Goal: Transaction & Acquisition: Book appointment/travel/reservation

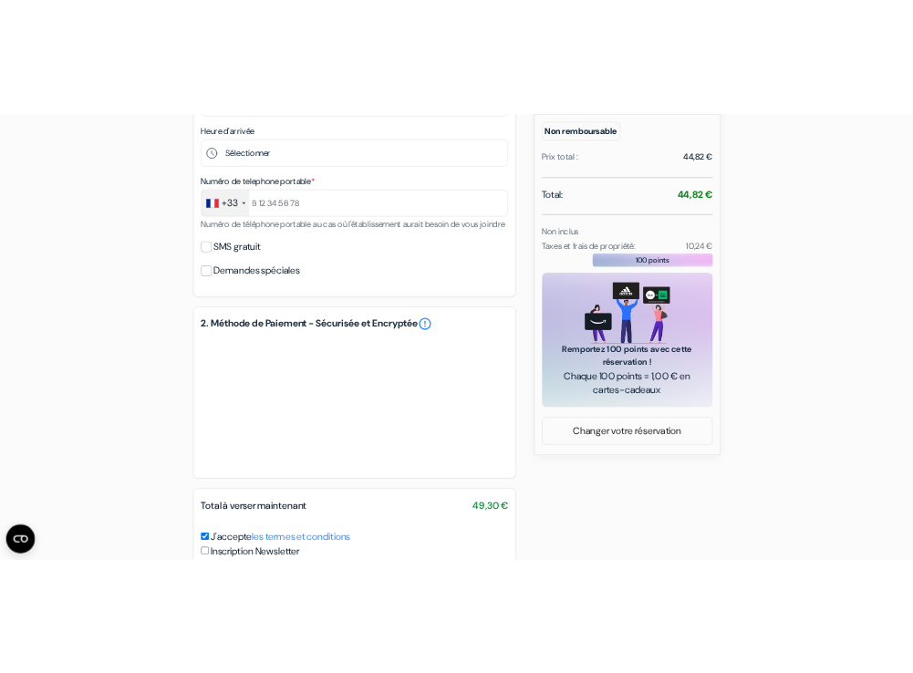
scroll to position [36, 0]
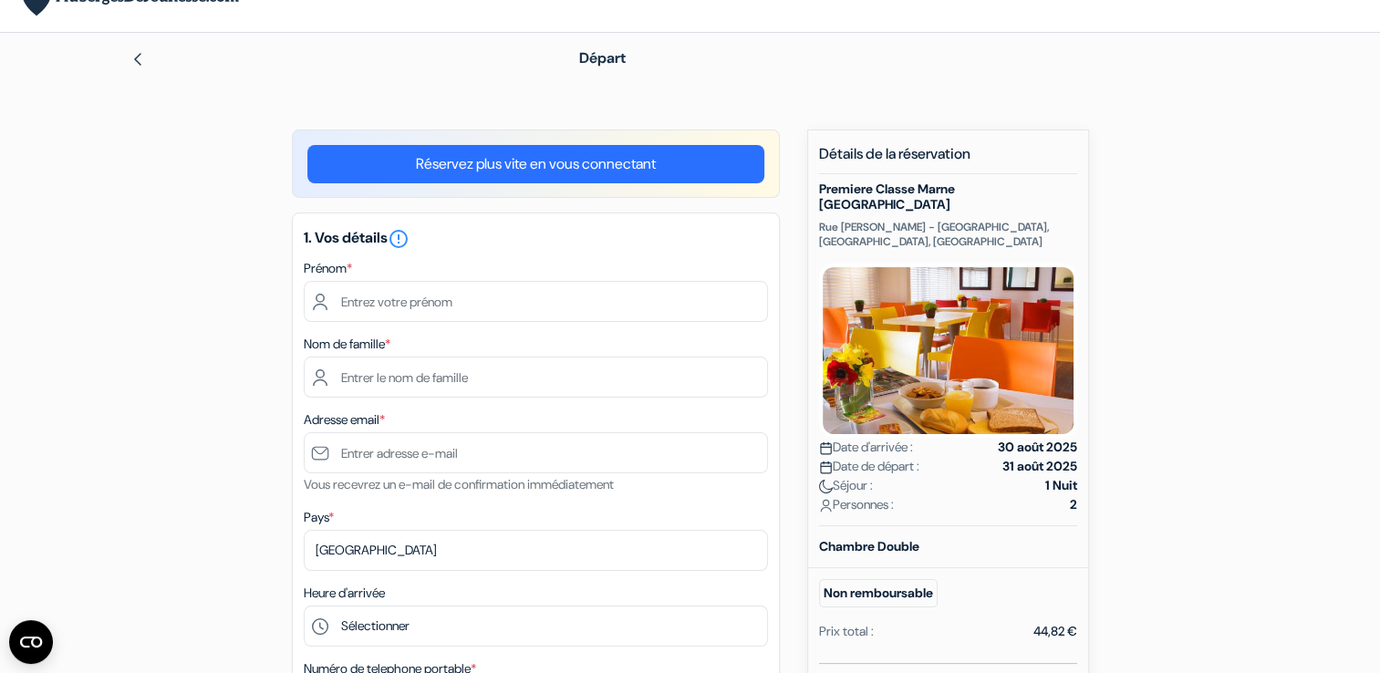
click at [873, 538] on b "Chambre Double" at bounding box center [869, 546] width 100 height 16
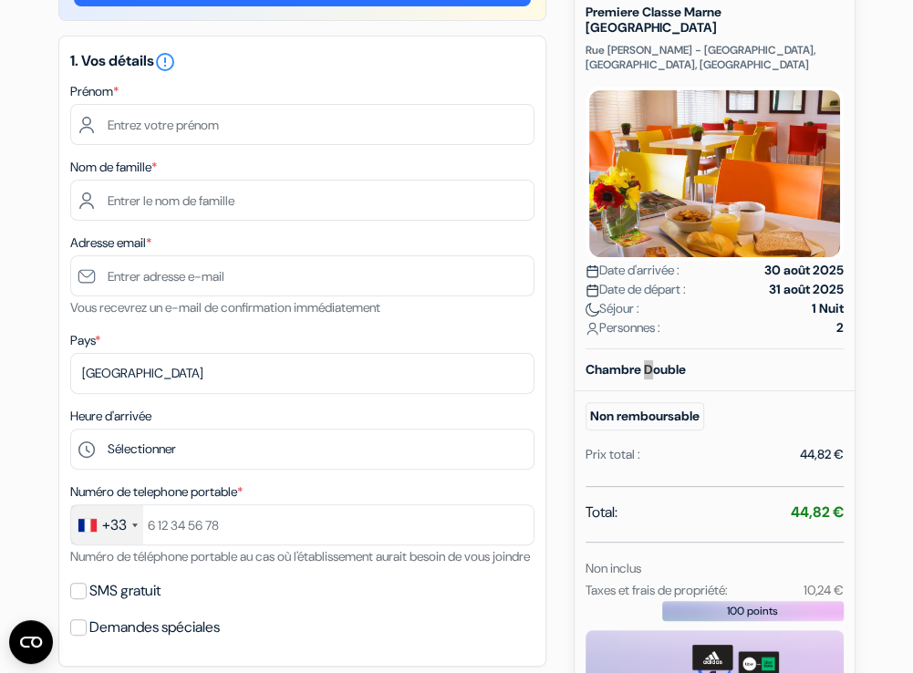
scroll to position [219, 0]
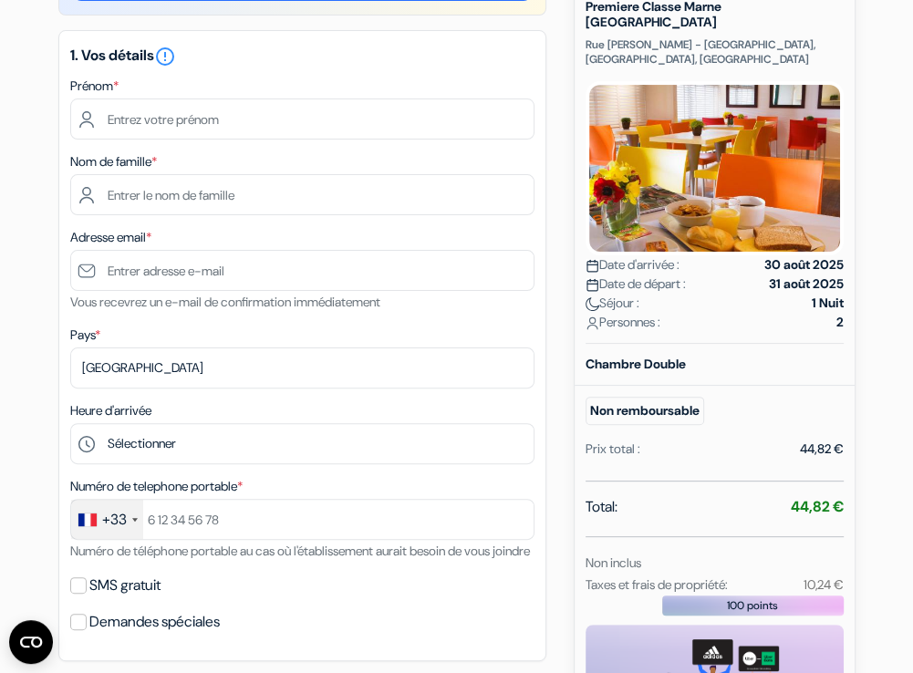
click at [642, 403] on small "Non remboursable" at bounding box center [644, 411] width 119 height 28
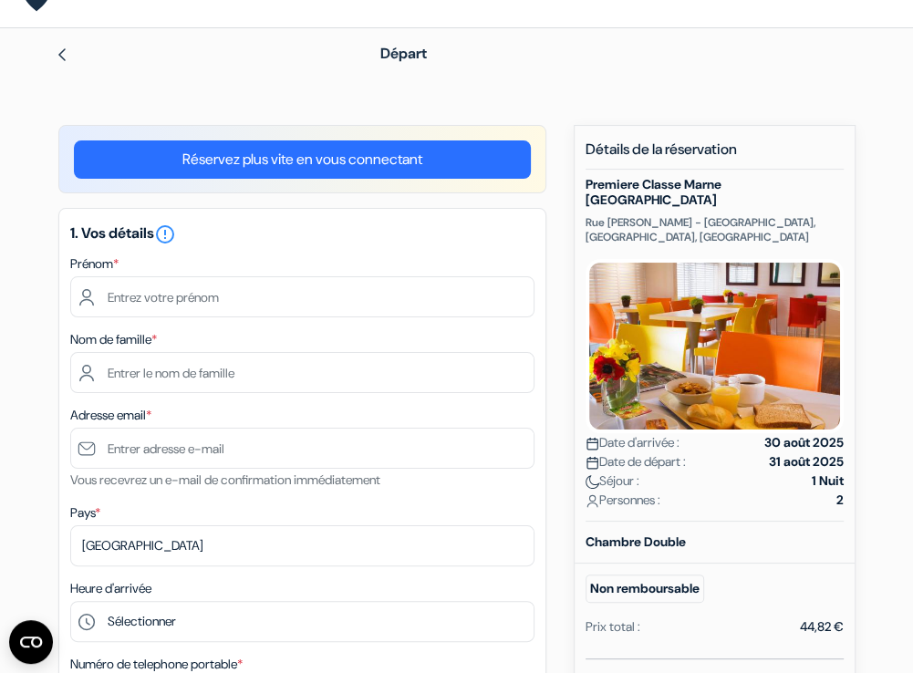
scroll to position [0, 0]
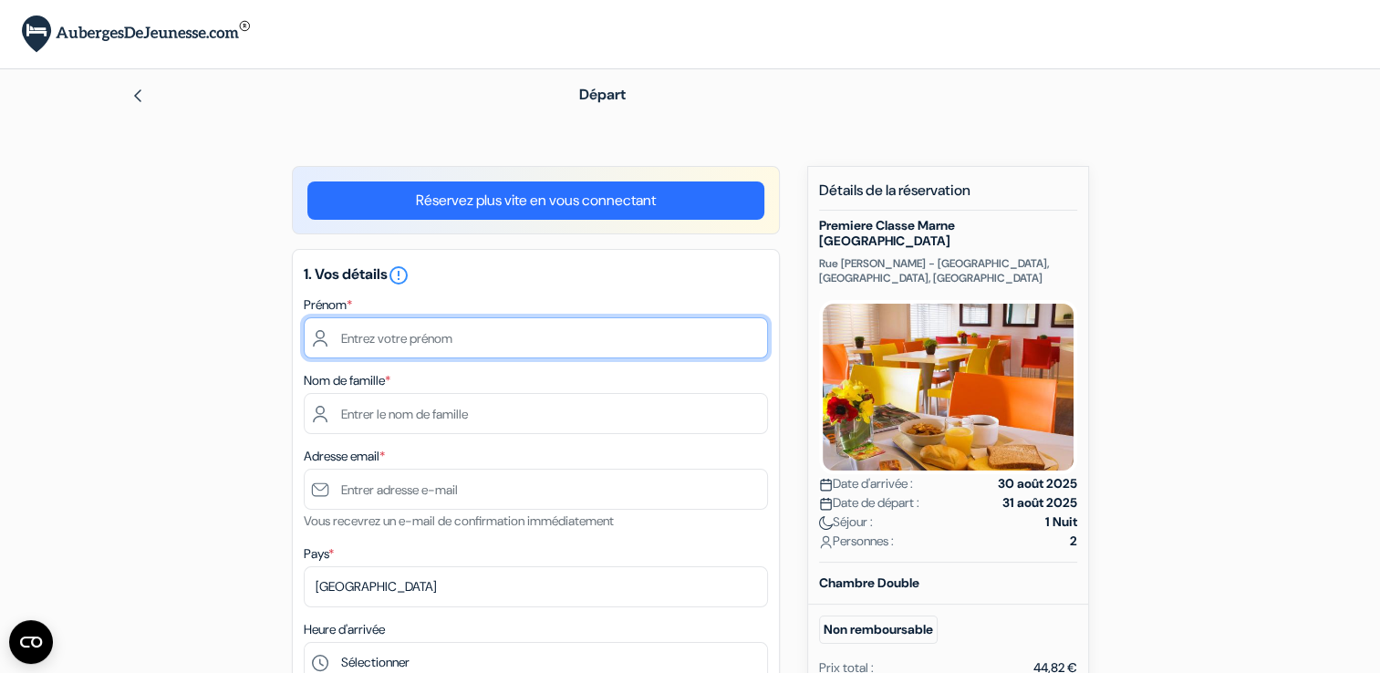
click at [533, 330] on input "text" at bounding box center [536, 337] width 464 height 41
type input "f"
type input "Francky"
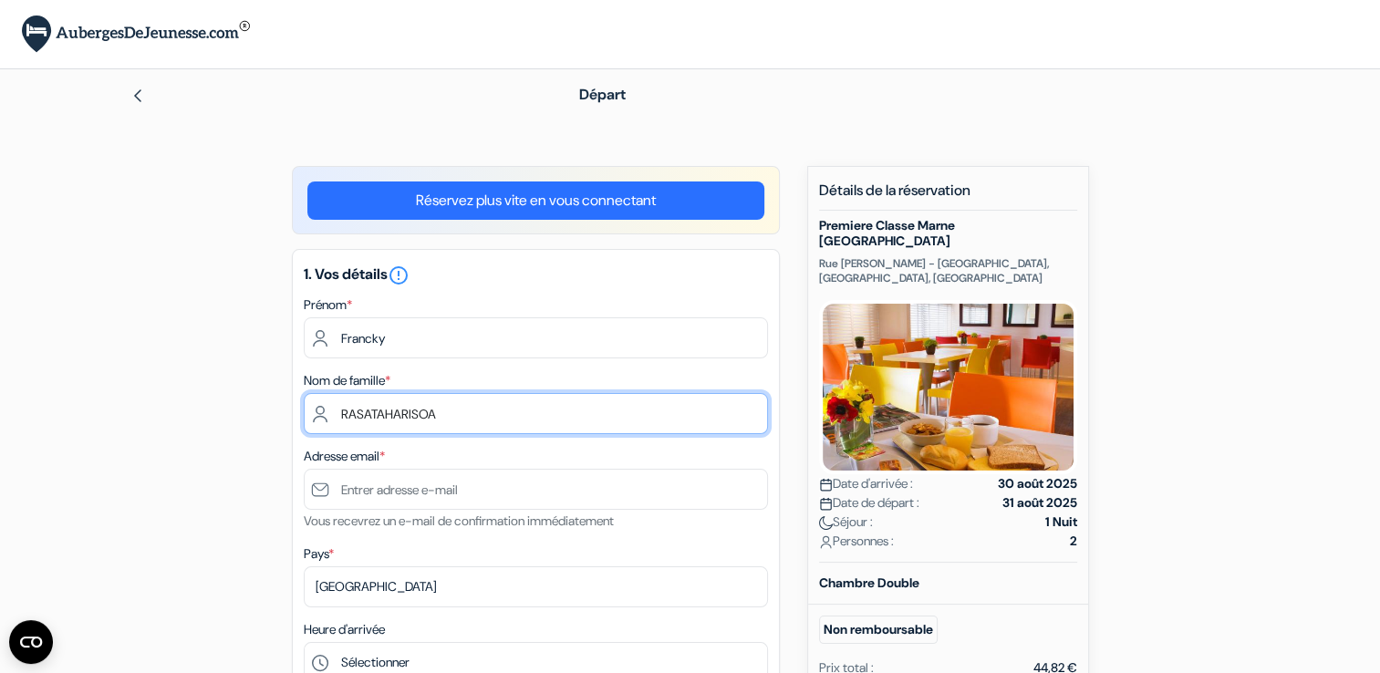
type input "RASATAHARISOA"
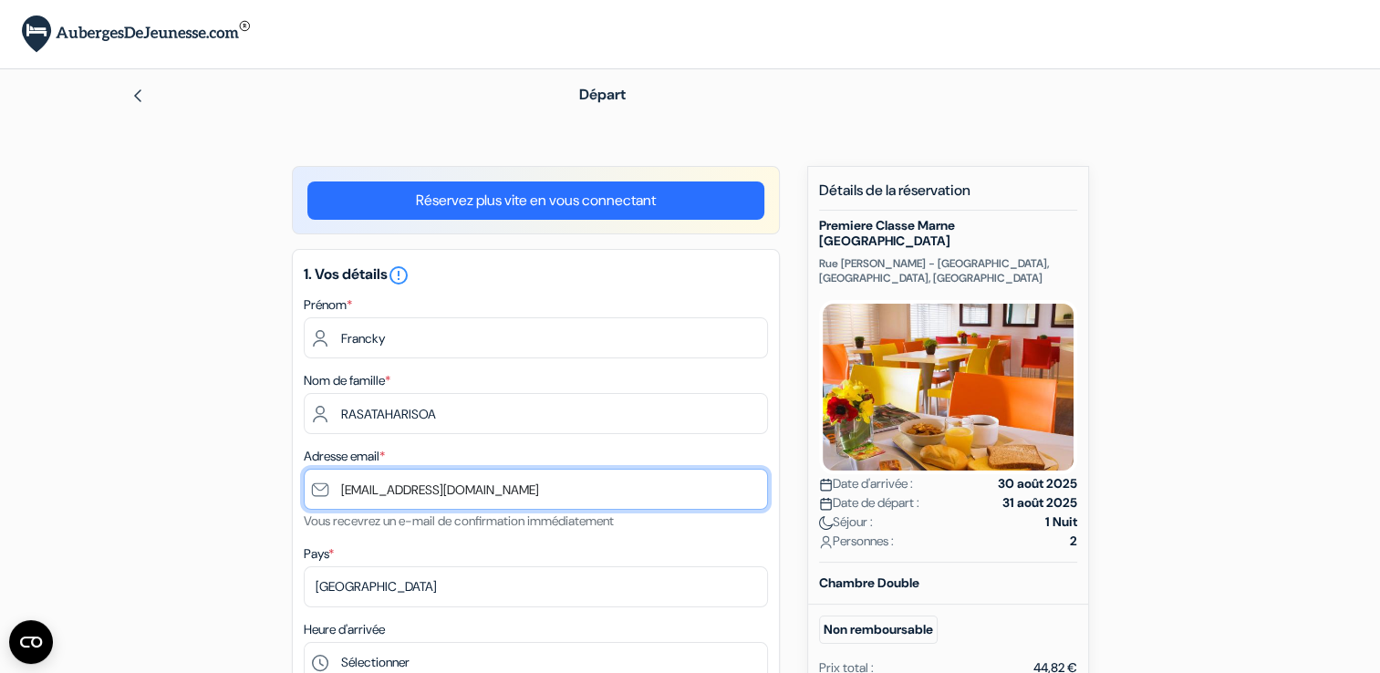
type input "[EMAIL_ADDRESS][DOMAIN_NAME]"
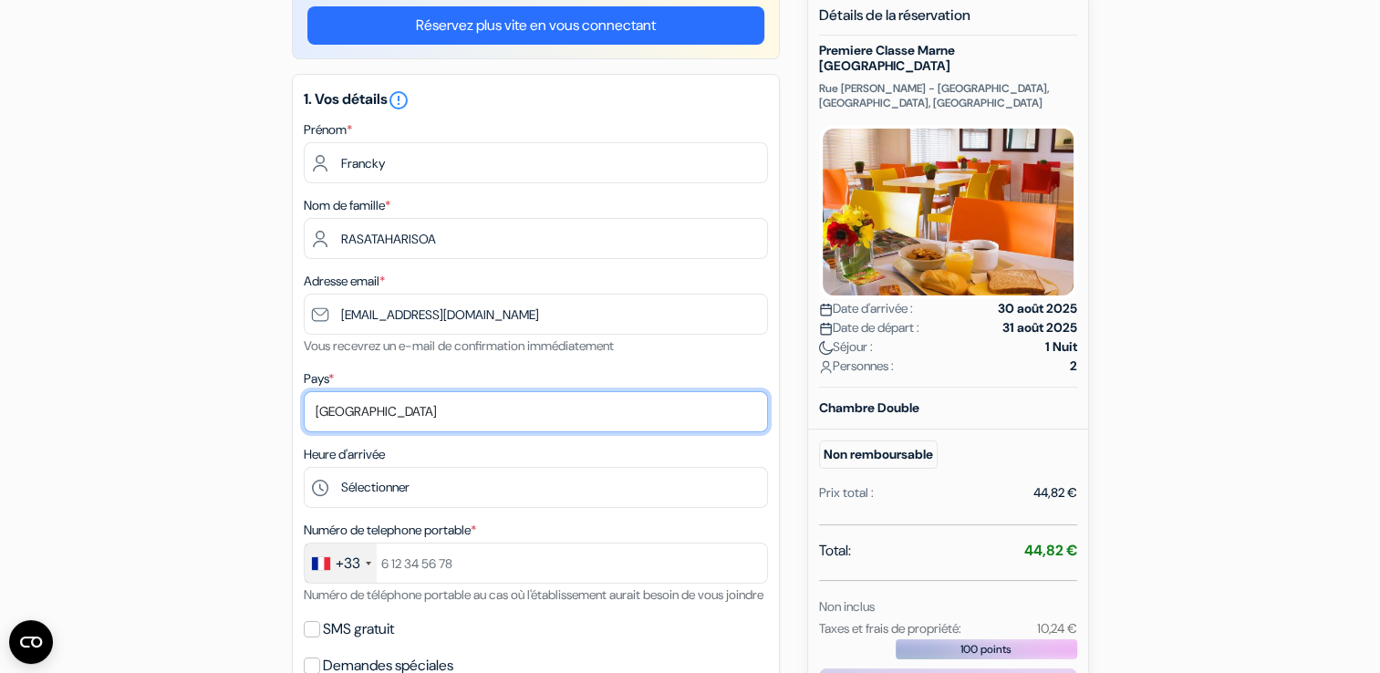
scroll to position [182, 0]
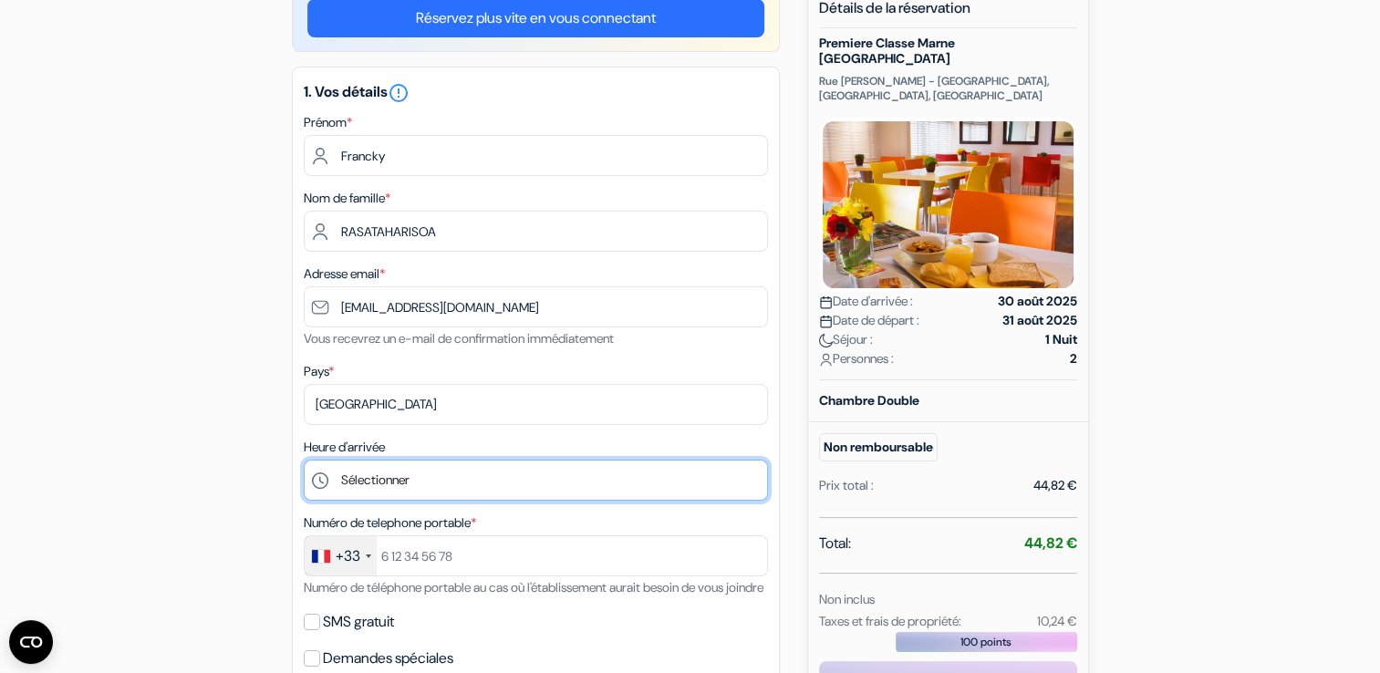
click at [461, 481] on select "Sélectionner 14:00 15:00 16:00 17:00 18:00 19:00 20:00 21:00 22:00 23:00 0:00" at bounding box center [536, 480] width 464 height 41
click at [463, 481] on select "Sélectionner 14:00 15:00 16:00 17:00 18:00 19:00 20:00 21:00 22:00 23:00 0:00" at bounding box center [536, 480] width 464 height 41
click at [464, 481] on select "Sélectionner 14:00 15:00 16:00 17:00 18:00 19:00 20:00 21:00 22:00 23:00 0:00" at bounding box center [536, 480] width 464 height 41
select select "14"
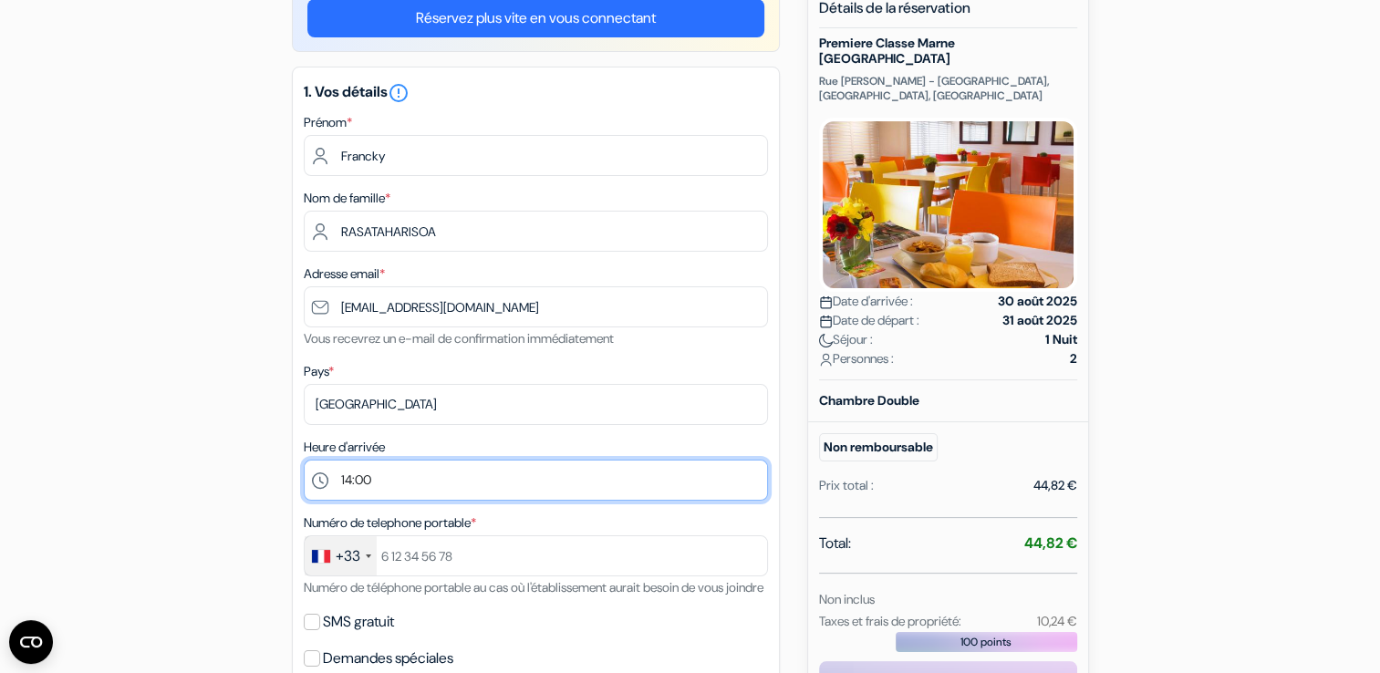
click at [304, 461] on select "Sélectionner 14:00 15:00 16:00 17:00 18:00 19:00 20:00 21:00 22:00 23:00 0:00" at bounding box center [536, 480] width 464 height 41
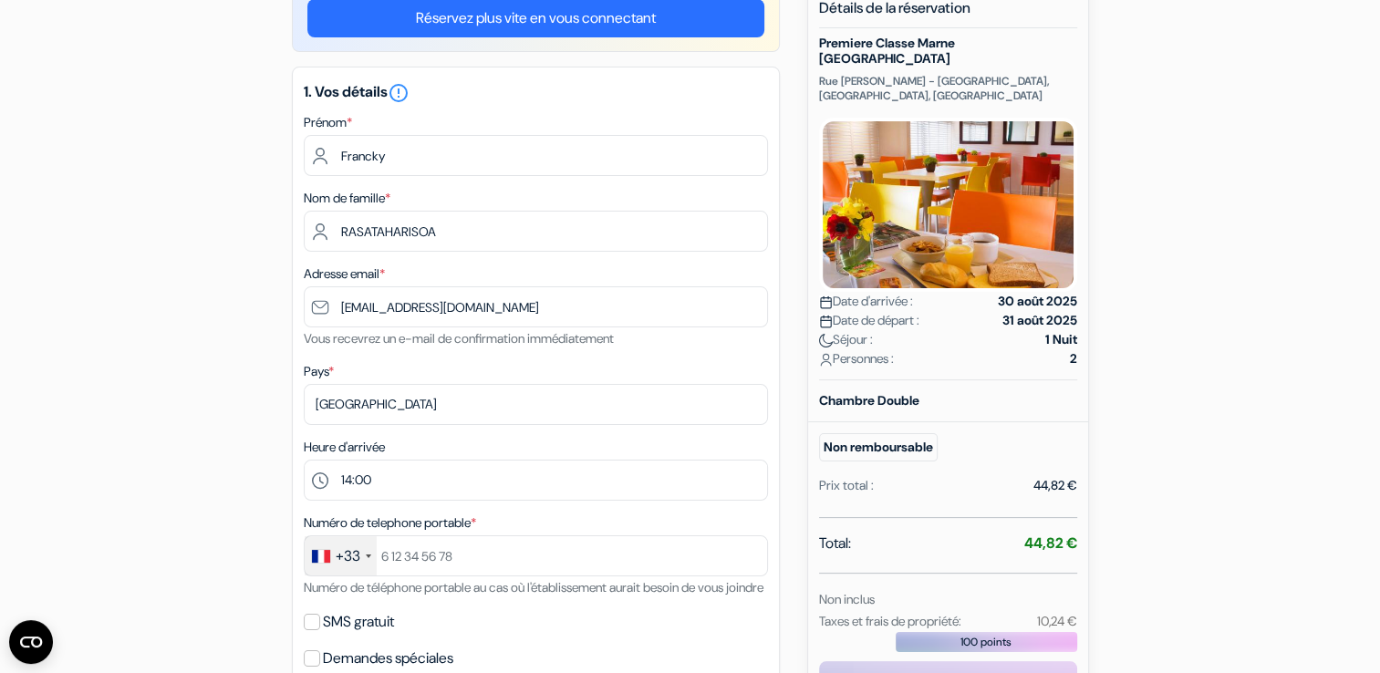
click at [285, 316] on div "add_box Premiere Classe Marne la Vallée - Torcy Rue Anne-Franck - Marne-La-Vall…" at bounding box center [690, 600] width 1204 height 1233
click at [298, 337] on div "1. Vos détails error_outline Prénom * Francky Nom de famille * RASATAHARISOA Ad…" at bounding box center [536, 382] width 488 height 631
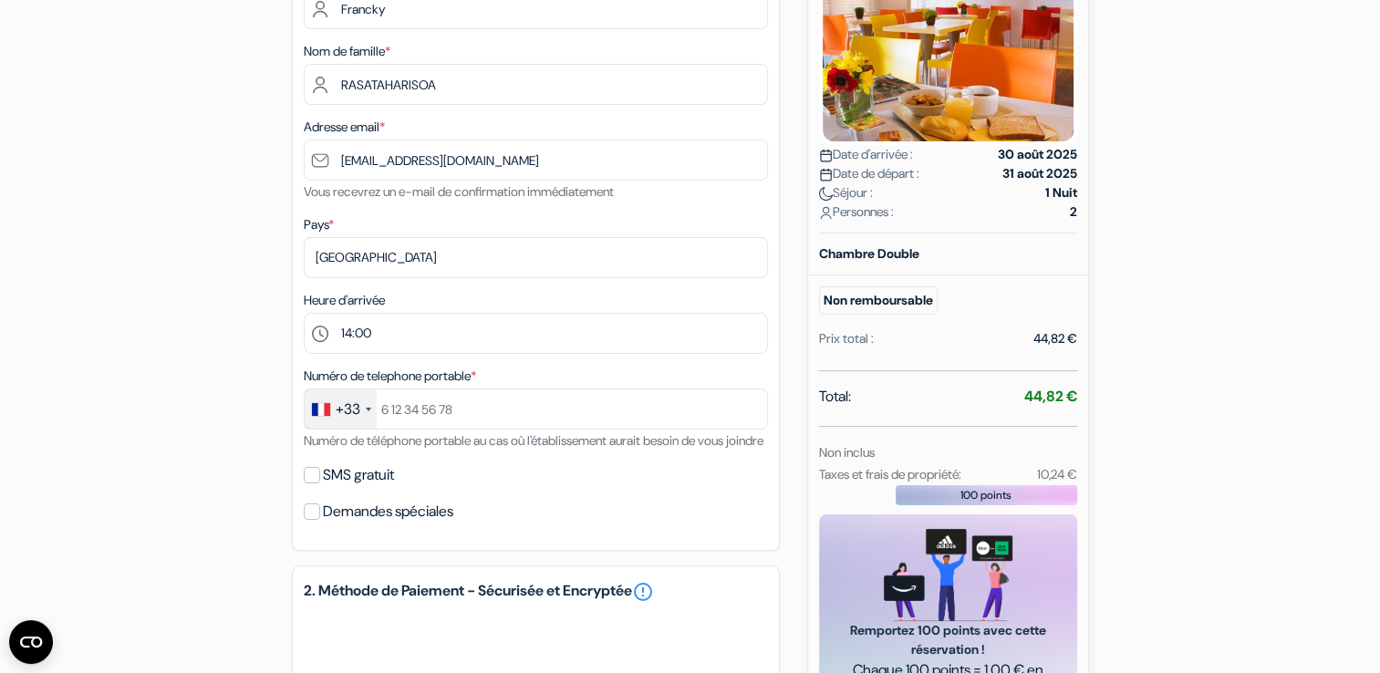
scroll to position [365, 0]
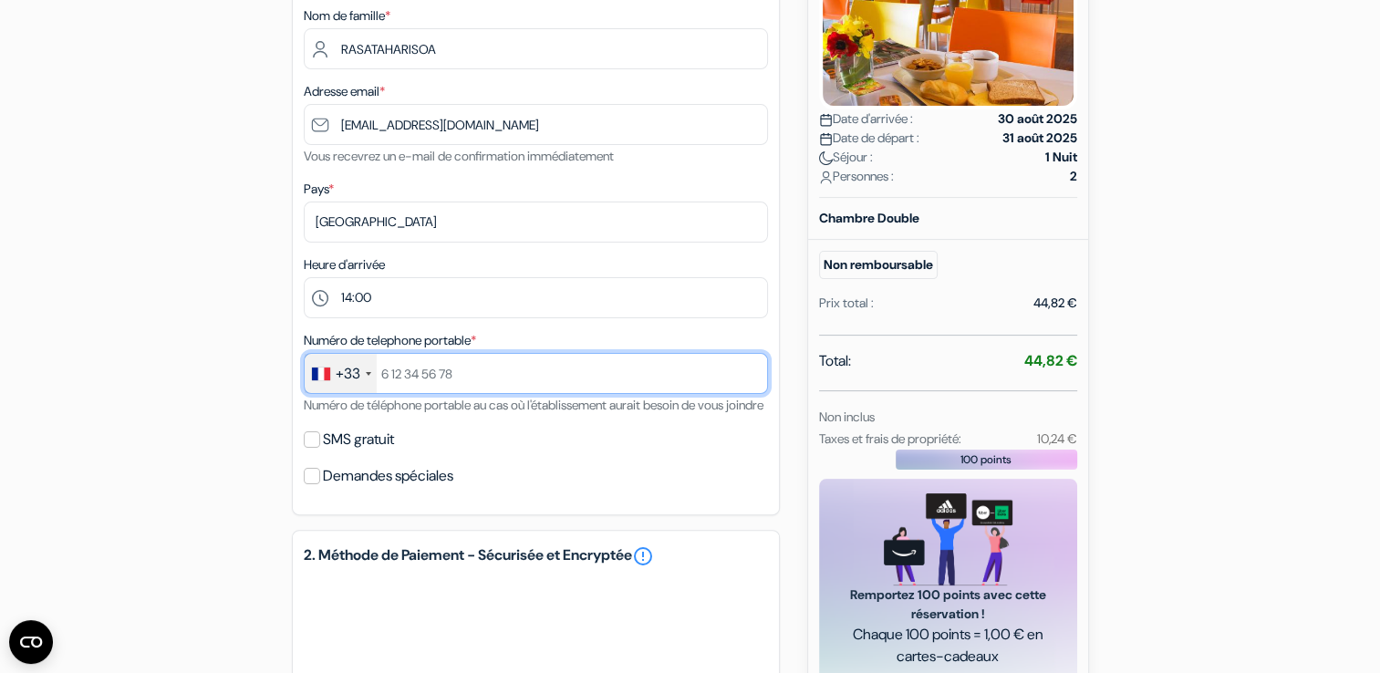
click at [421, 369] on input "text" at bounding box center [536, 373] width 464 height 41
type input "613642035"
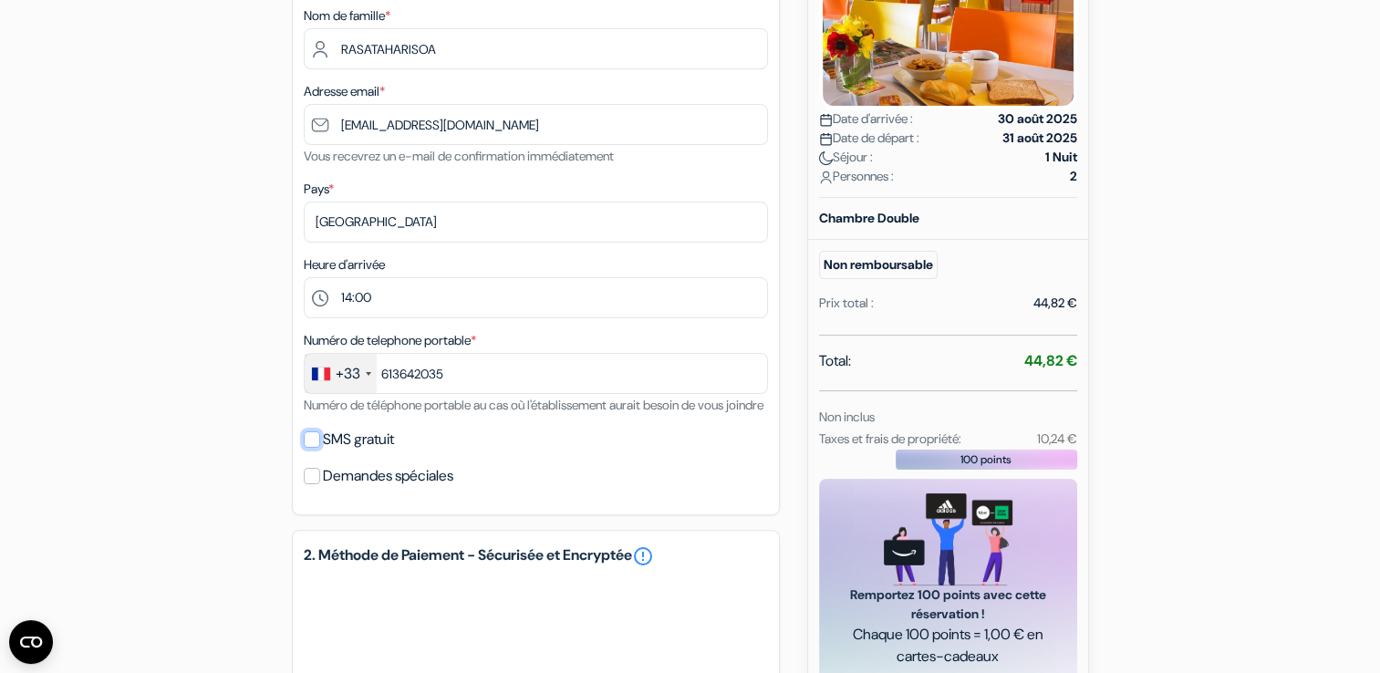
click at [316, 448] on input "SMS gratuit" at bounding box center [312, 439] width 16 height 16
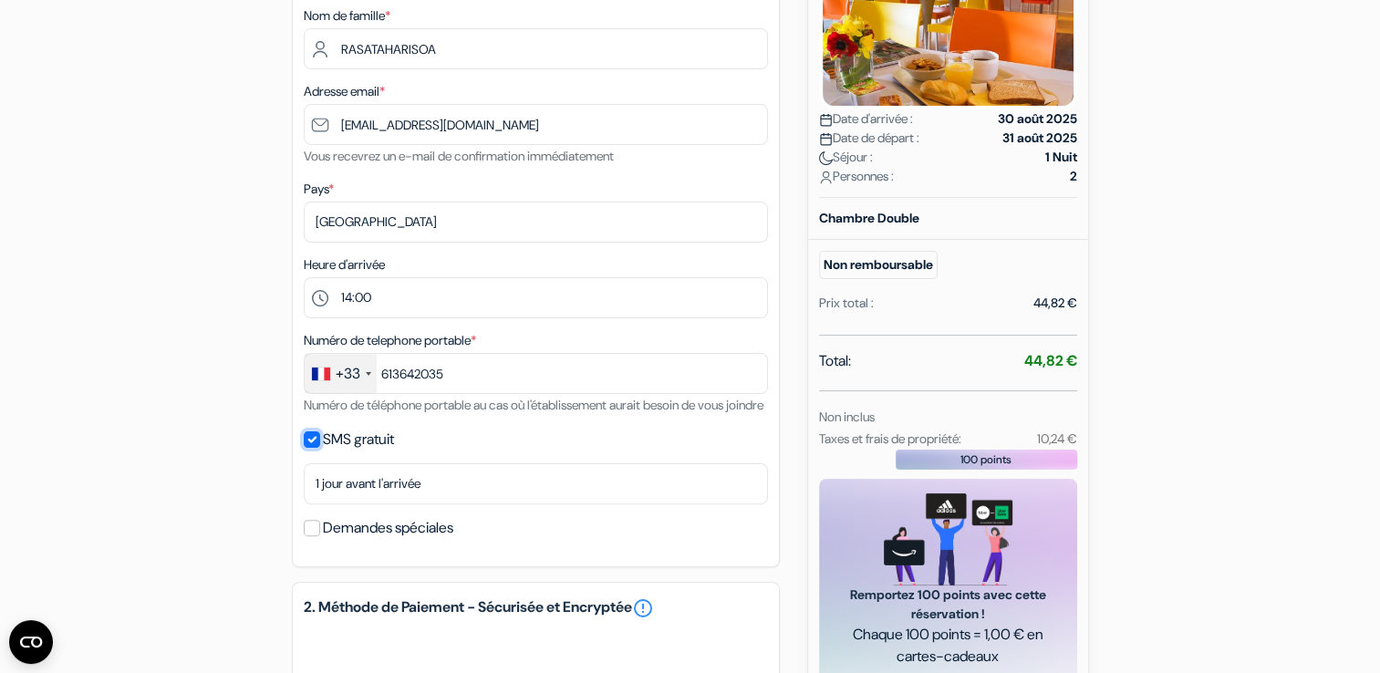
click at [315, 448] on input "SMS gratuit" at bounding box center [312, 439] width 16 height 16
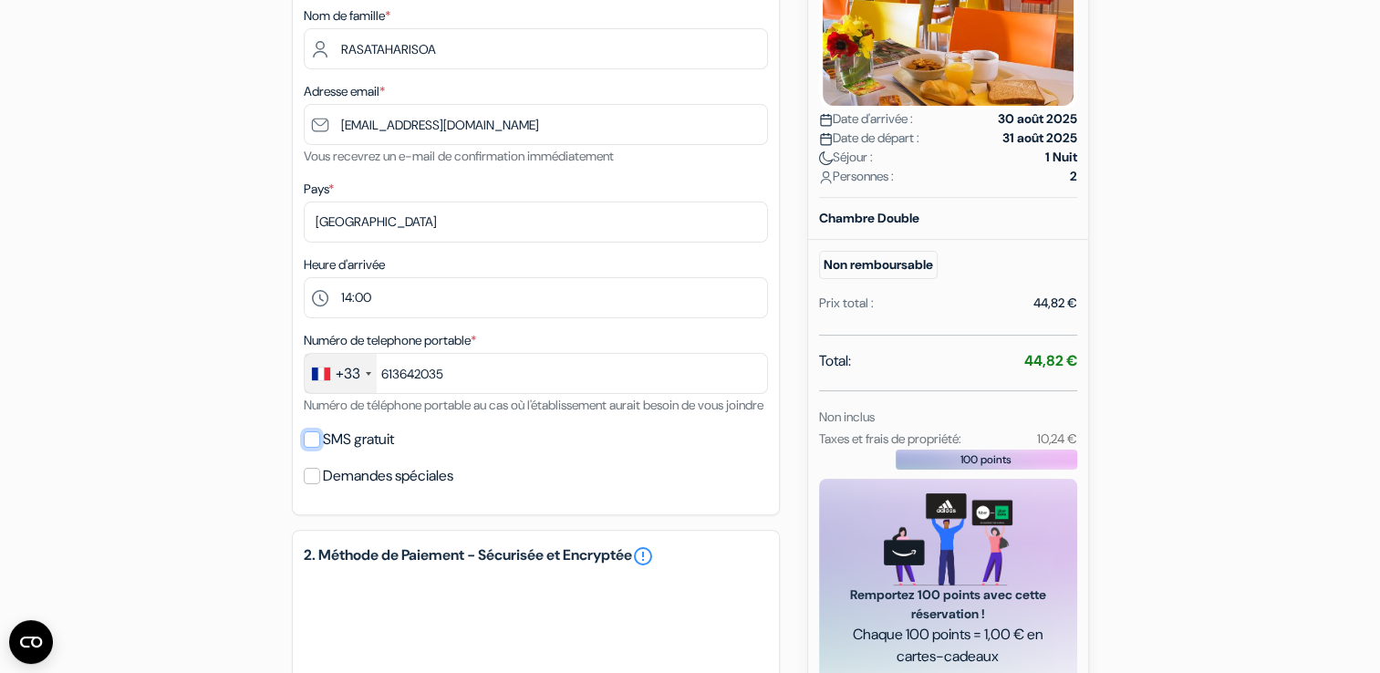
click at [314, 448] on input "SMS gratuit" at bounding box center [312, 439] width 16 height 16
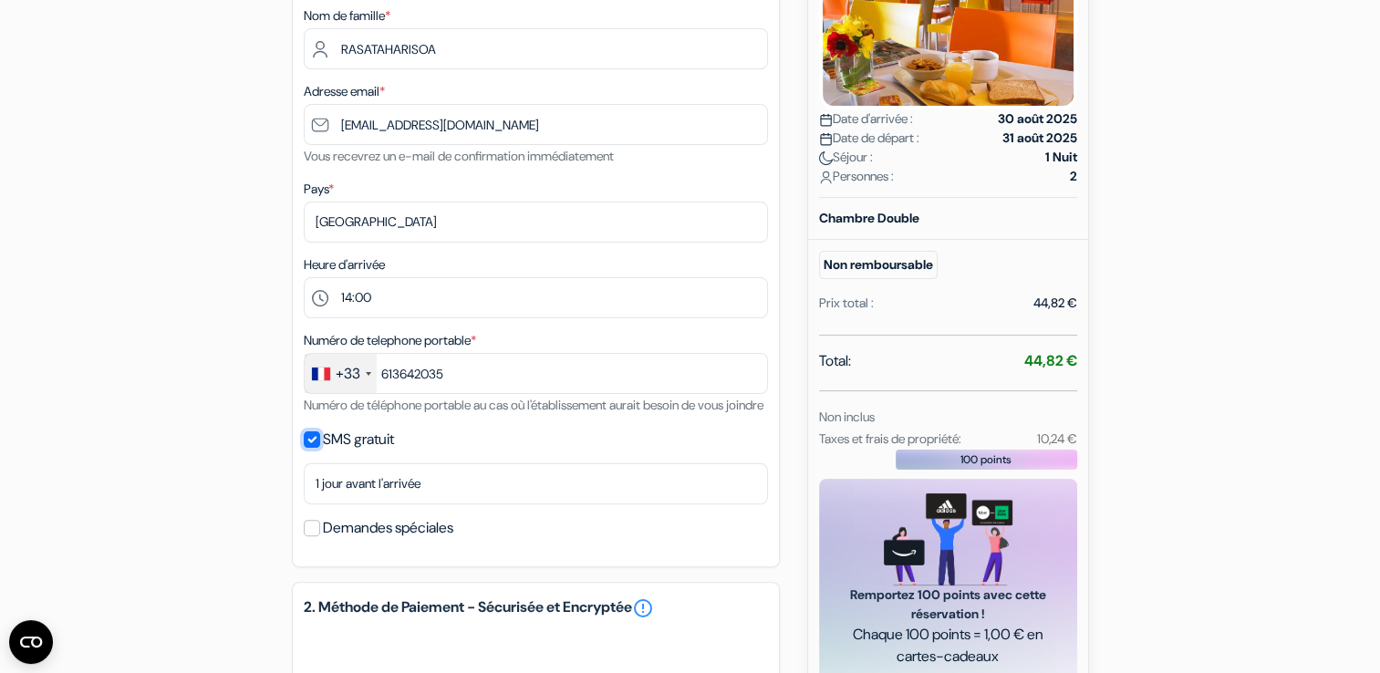
click at [312, 448] on input "SMS gratuit" at bounding box center [312, 439] width 16 height 16
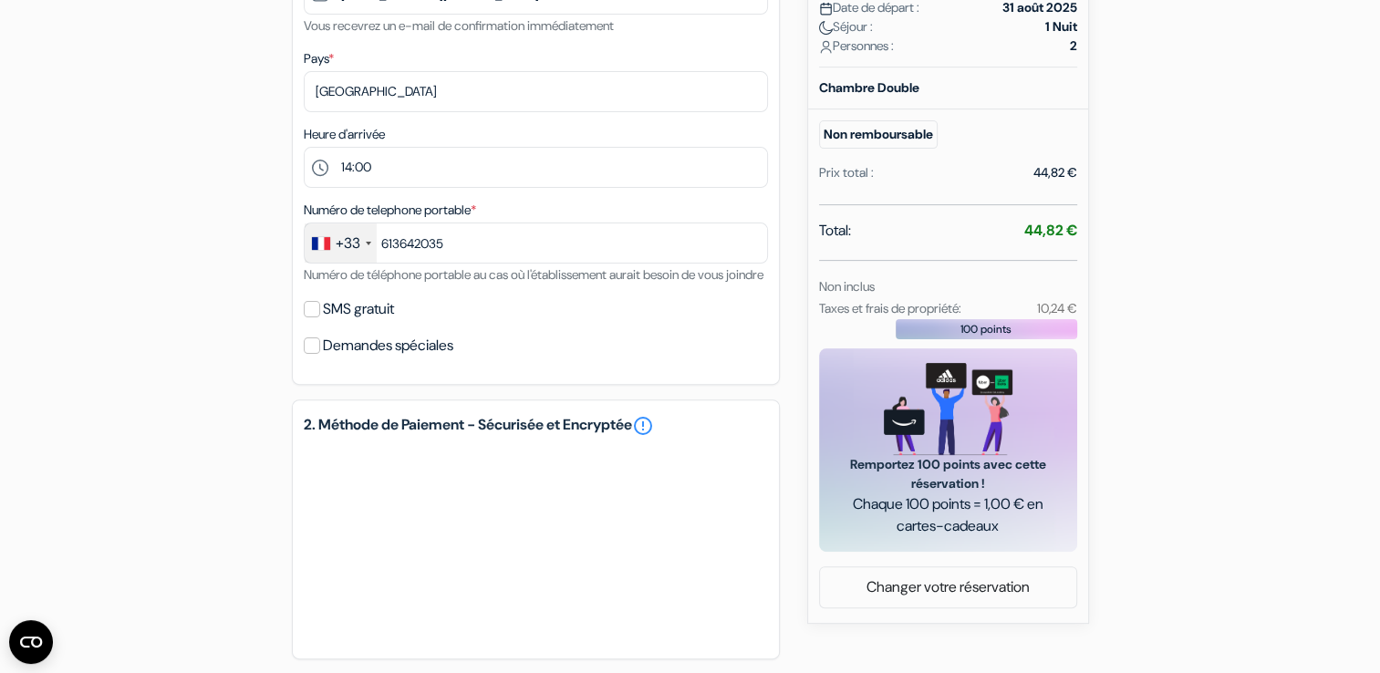
scroll to position [492, 0]
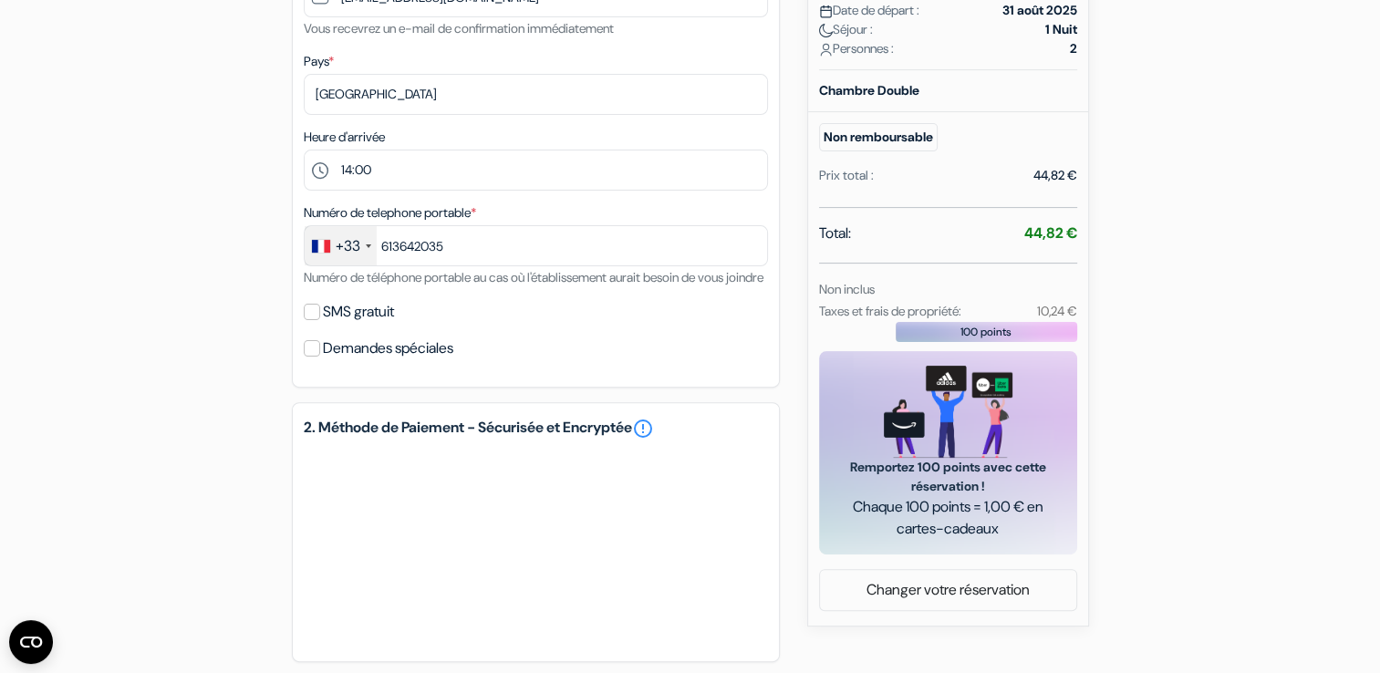
click at [376, 325] on label "SMS gratuit" at bounding box center [358, 312] width 71 height 26
click at [320, 320] on input "SMS gratuit" at bounding box center [312, 312] width 16 height 16
checkbox input "true"
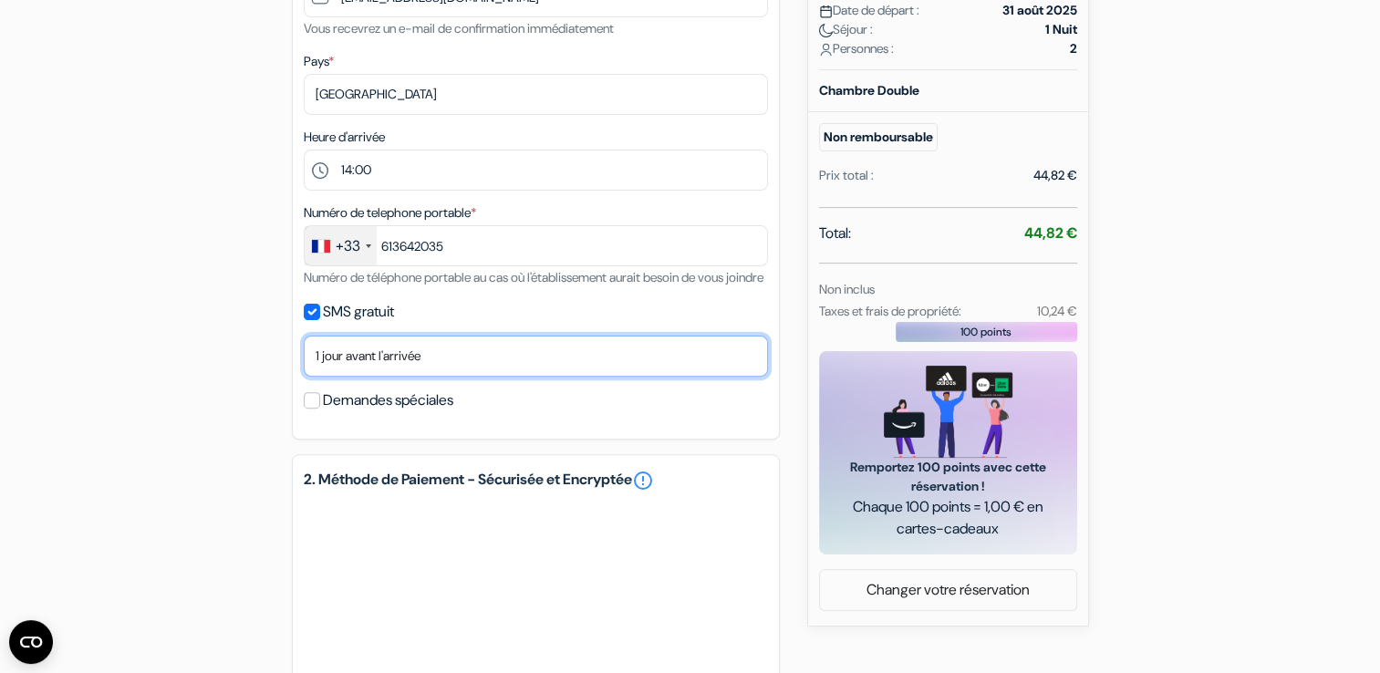
click at [399, 377] on select "Non merci Maintenant Le jour de votre arrivée 1 jour avant l'arrivée 2 jours av…" at bounding box center [536, 356] width 464 height 41
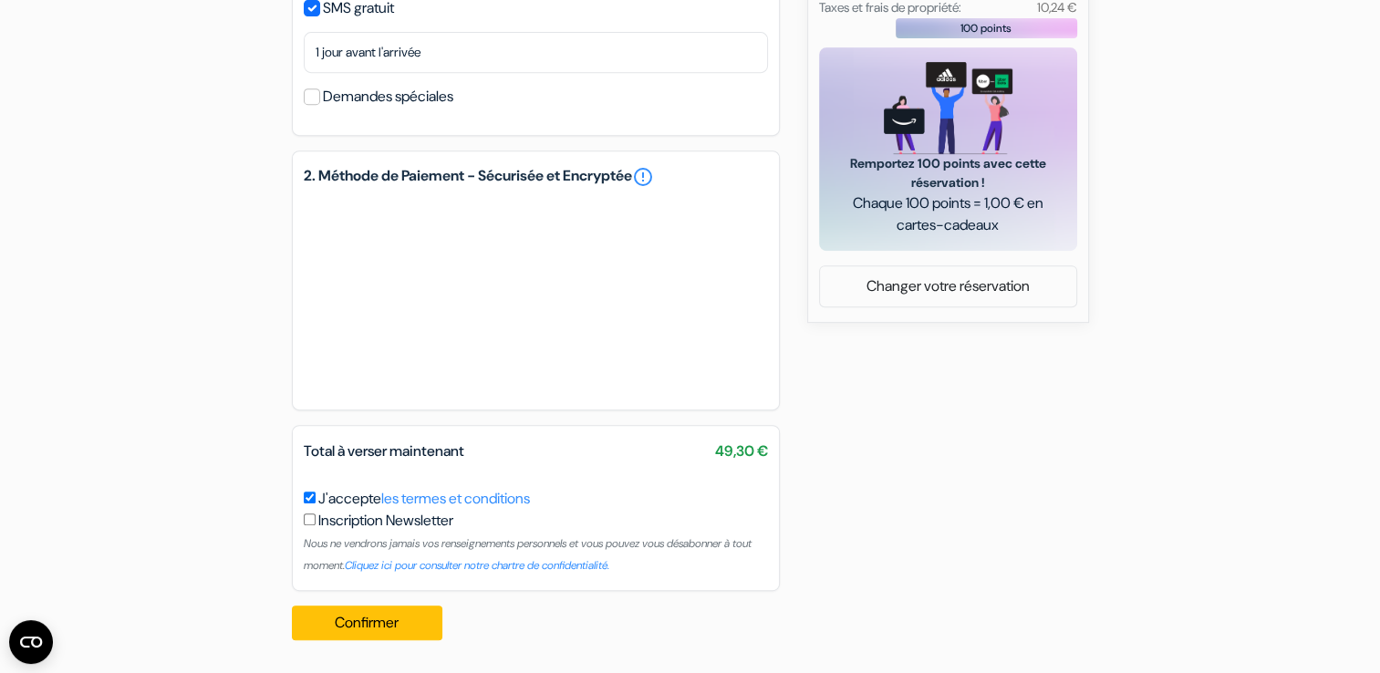
scroll to position [818, 0]
click at [438, 626] on button "Confirmer Loading..." at bounding box center [367, 623] width 151 height 35
